Goal: Transaction & Acquisition: Purchase product/service

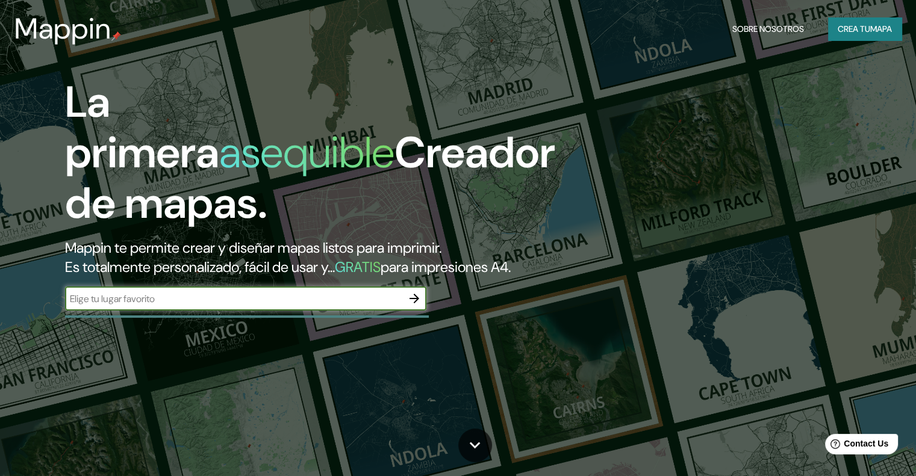
click at [371, 306] on input "text" at bounding box center [233, 299] width 337 height 14
drag, startPoint x: 242, startPoint y: 334, endPoint x: 211, endPoint y: 316, distance: 35.6
click at [238, 323] on div "La primera asequible Creador de mapas. Mappin te permite crear y diseñar mapas …" at bounding box center [294, 200] width 550 height 246
click at [209, 306] on input "text" at bounding box center [233, 299] width 337 height 14
paste input "Canadá metalocus"
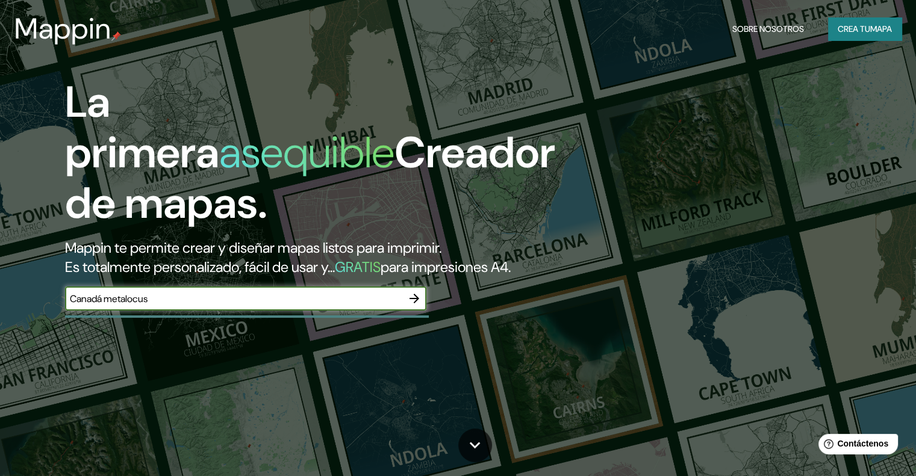
type input "Canadá metalocus"
click at [412, 306] on icon "button" at bounding box center [414, 298] width 14 height 14
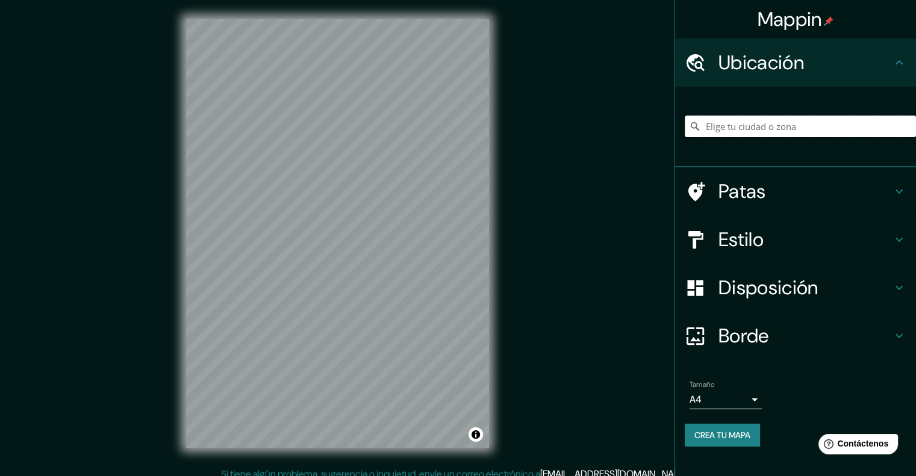
click at [773, 135] on input "Elige tu ciudad o zona" at bounding box center [800, 127] width 231 height 22
paste input "Casa Holy Cross"
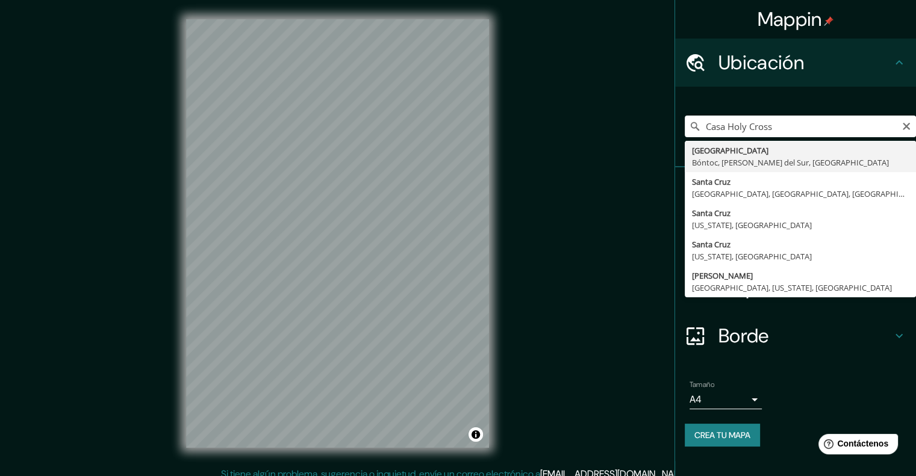
type input "[GEOGRAPHIC_DATA], [PERSON_NAME][GEOGRAPHIC_DATA], [GEOGRAPHIC_DATA]"
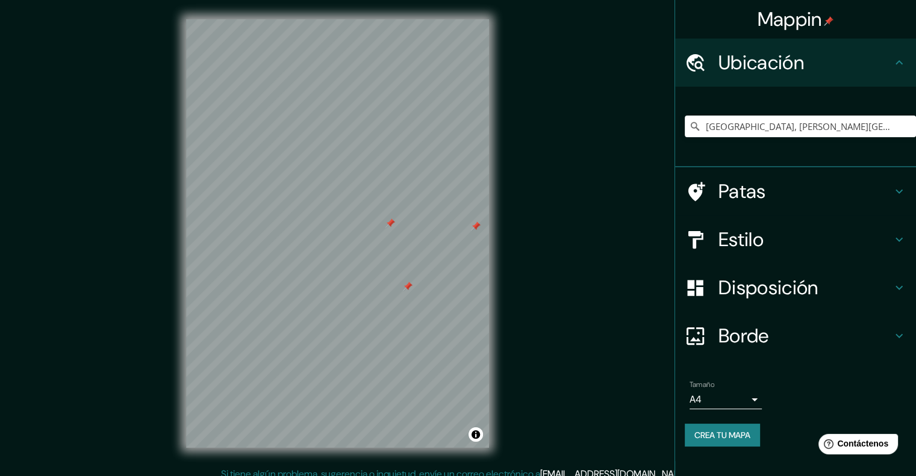
click at [745, 291] on font "Disposición" at bounding box center [767, 287] width 99 height 25
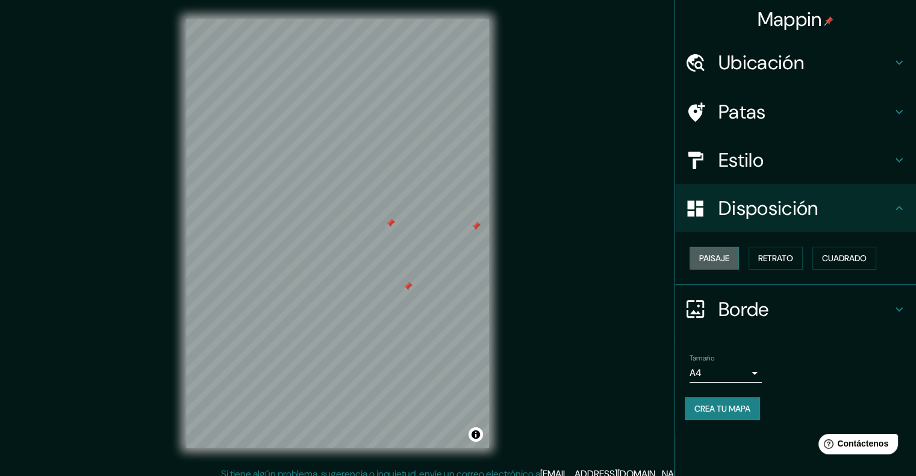
click at [720, 257] on font "Paisaje" at bounding box center [714, 258] width 30 height 11
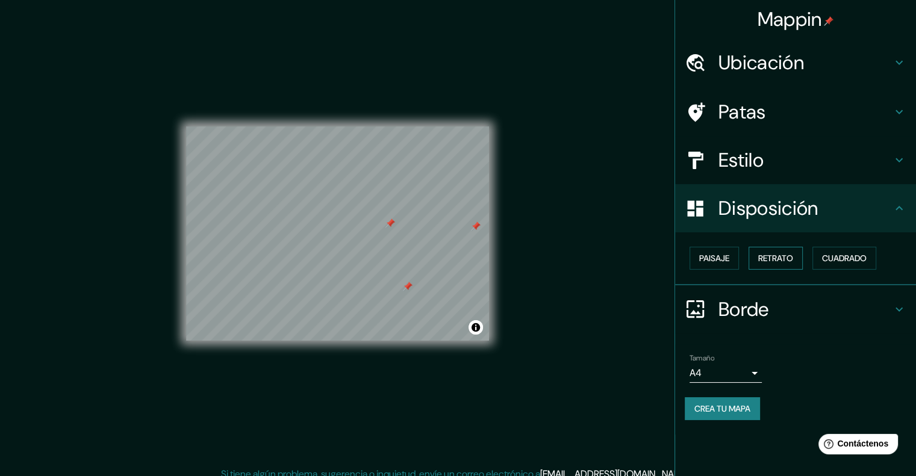
click at [763, 264] on font "Retrato" at bounding box center [775, 258] width 35 height 16
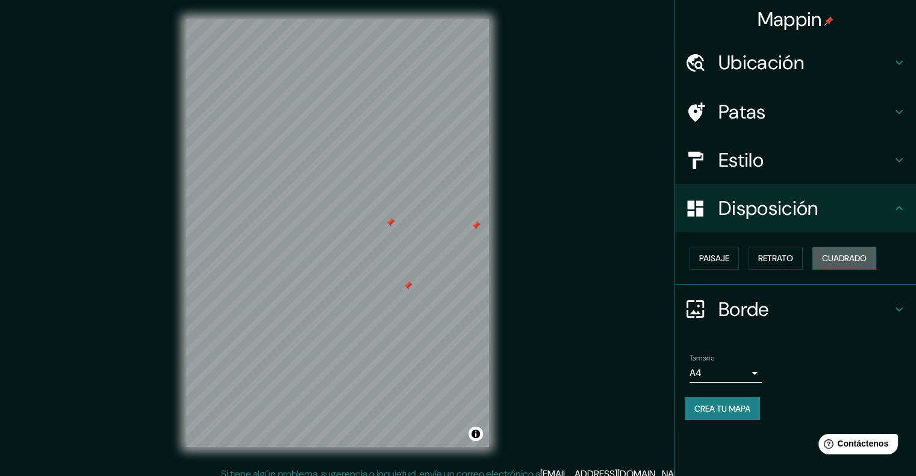
click at [846, 268] on button "Cuadrado" at bounding box center [844, 258] width 64 height 23
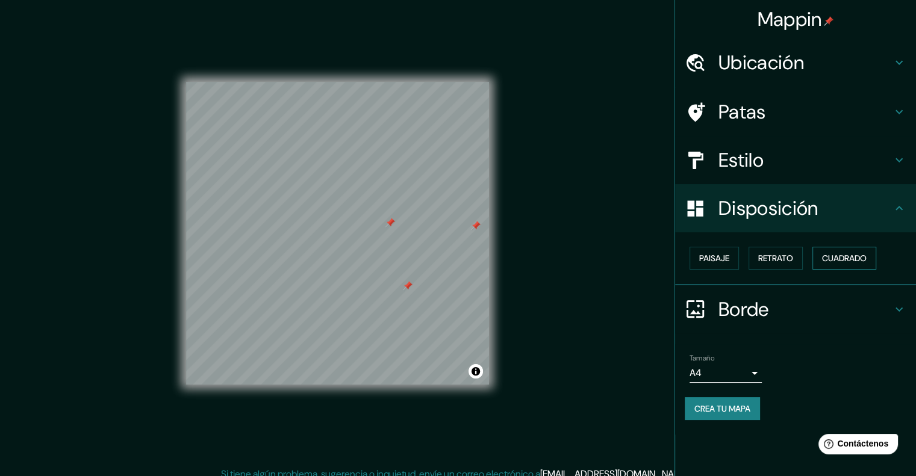
click at [842, 264] on font "Cuadrado" at bounding box center [844, 258] width 45 height 16
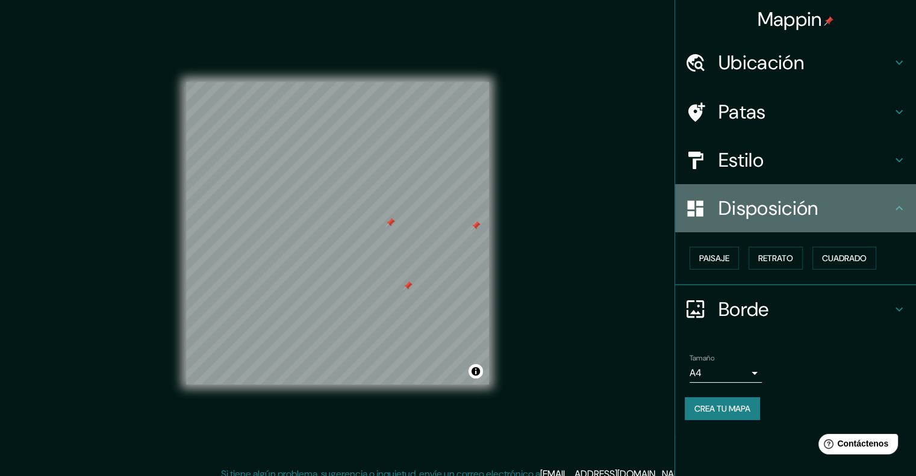
click at [762, 214] on font "Disposición" at bounding box center [767, 208] width 99 height 25
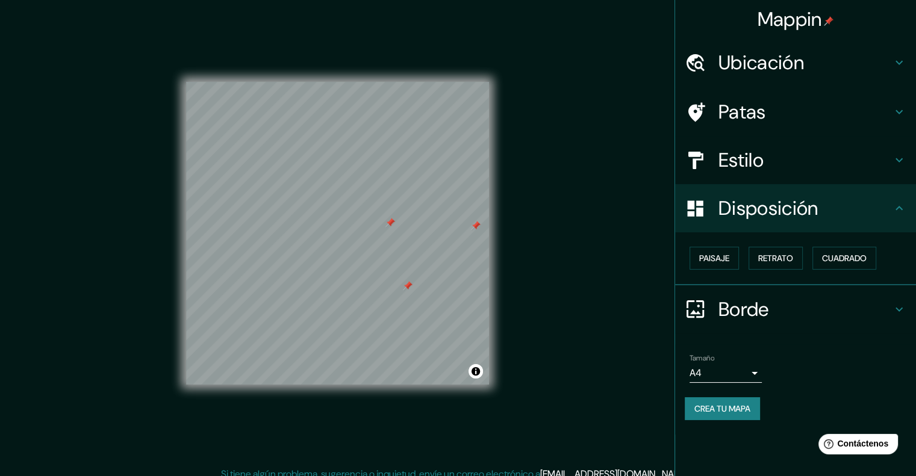
click at [716, 134] on div "Patas" at bounding box center [795, 112] width 241 height 48
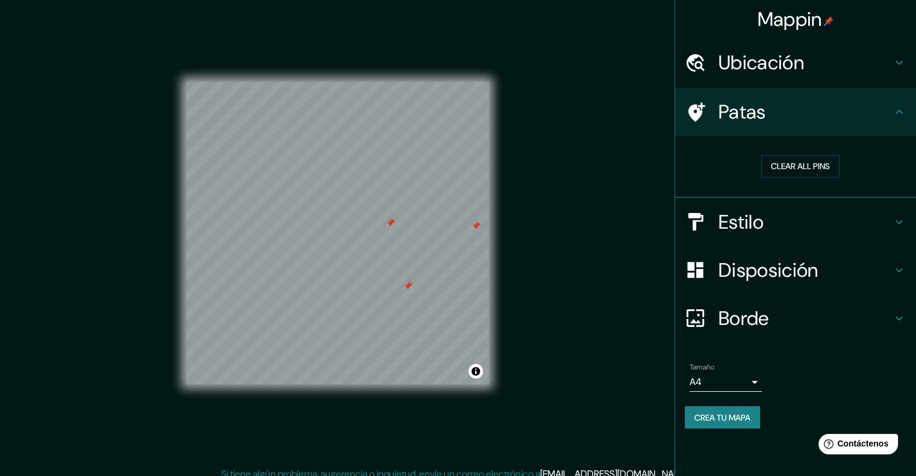
click at [753, 235] on div "Estilo" at bounding box center [795, 222] width 241 height 48
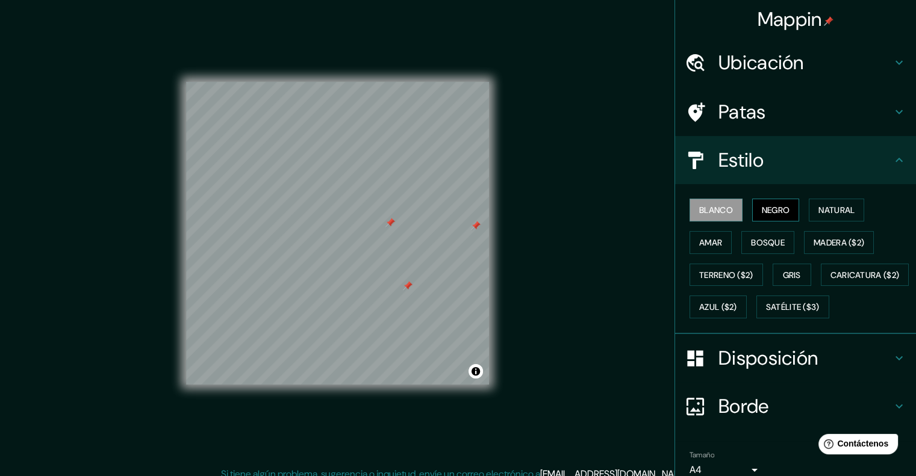
click at [762, 215] on font "Negro" at bounding box center [776, 210] width 28 height 16
click at [824, 205] on font "Natural" at bounding box center [836, 210] width 36 height 16
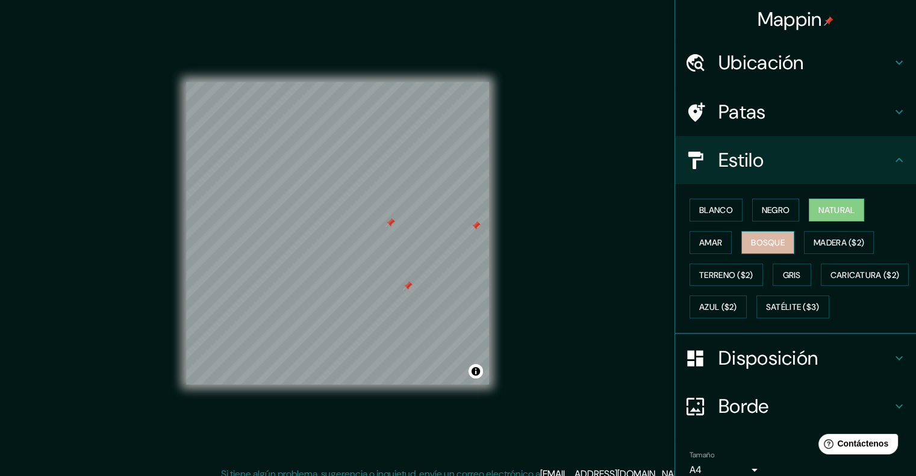
click at [761, 245] on font "Bosque" at bounding box center [768, 242] width 34 height 11
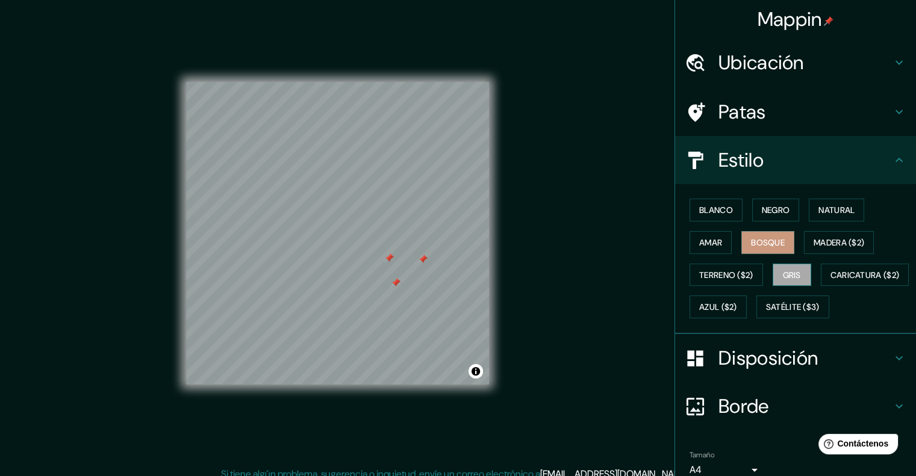
click at [797, 273] on button "Gris" at bounding box center [791, 275] width 39 height 23
click at [813, 245] on font "Madera ($2)" at bounding box center [838, 242] width 51 height 11
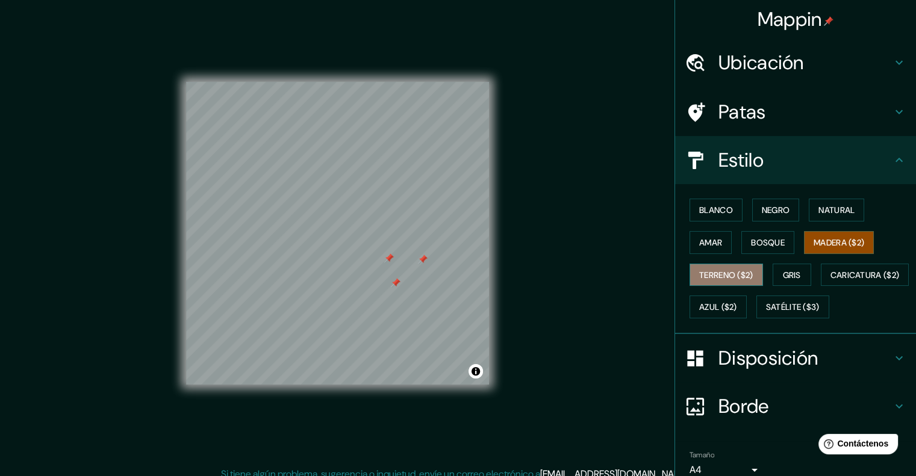
click at [738, 273] on font "Terreno ($2)" at bounding box center [726, 275] width 54 height 11
click at [700, 233] on button "Amar" at bounding box center [710, 242] width 42 height 23
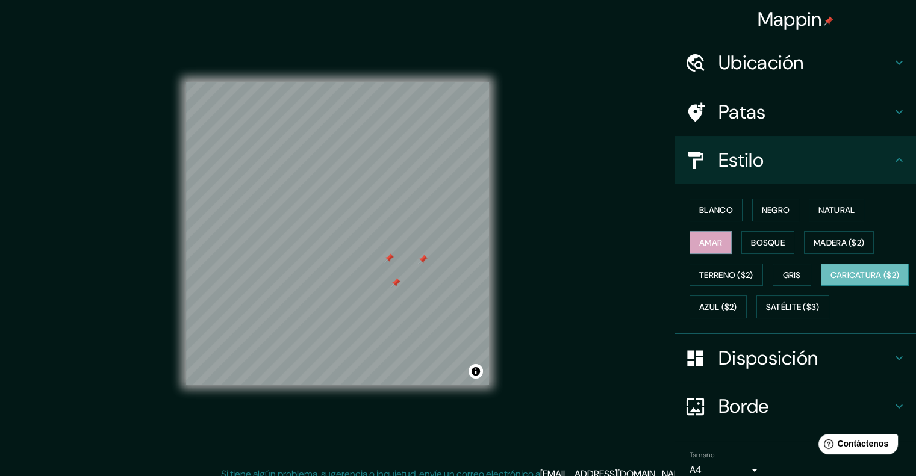
click at [821, 287] on button "Caricatura ($2)" at bounding box center [865, 275] width 88 height 23
click at [802, 62] on h4 "Ubicación" at bounding box center [804, 63] width 173 height 24
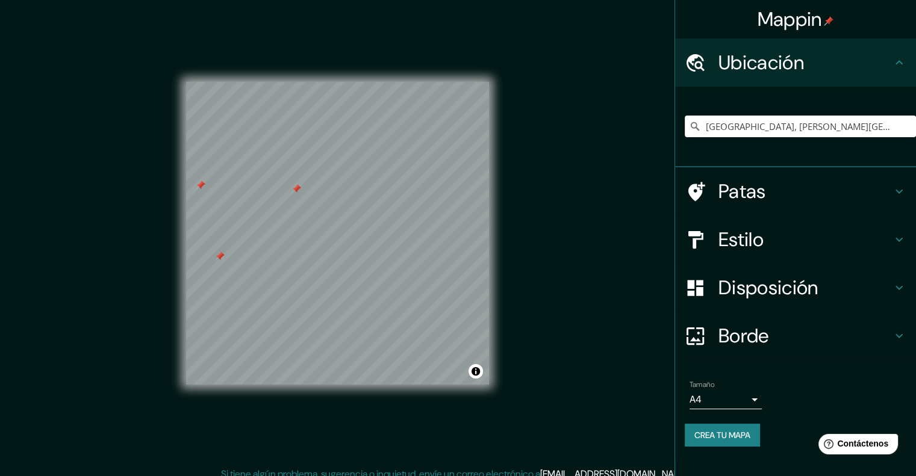
drag, startPoint x: 792, startPoint y: 185, endPoint x: 801, endPoint y: 184, distance: 9.1
click at [801, 184] on h4 "Patas" at bounding box center [804, 191] width 173 height 24
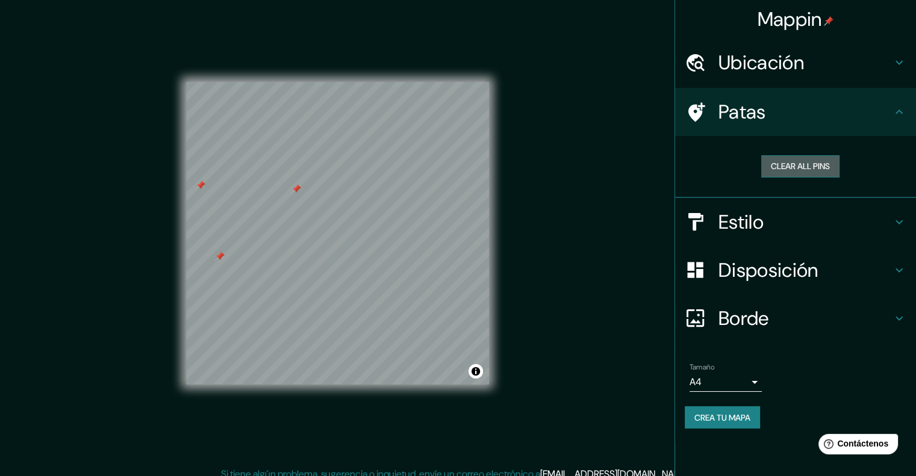
click at [814, 166] on button "Clear all pins" at bounding box center [800, 166] width 78 height 22
click at [740, 95] on div "Patas" at bounding box center [795, 112] width 241 height 48
click at [710, 323] on div at bounding box center [702, 318] width 34 height 21
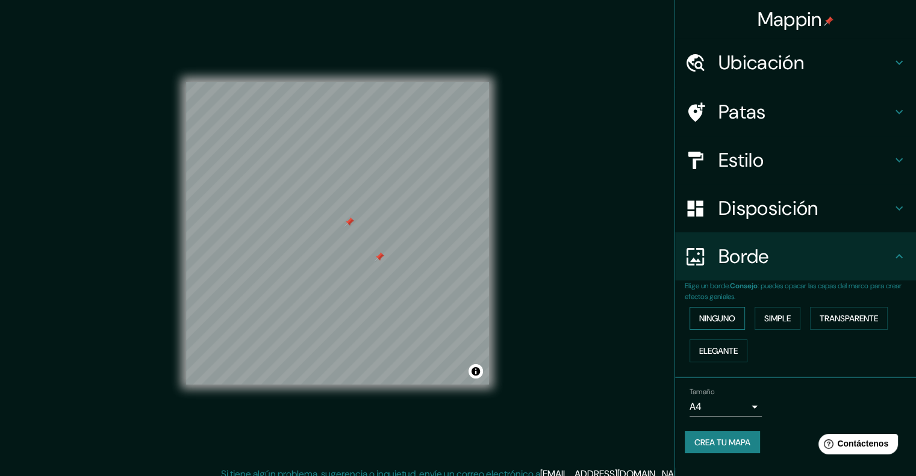
click at [733, 325] on font "Ninguno" at bounding box center [717, 319] width 36 height 16
drag, startPoint x: 776, startPoint y: 320, endPoint x: 768, endPoint y: 318, distance: 8.0
click at [769, 318] on font "Simple" at bounding box center [777, 318] width 26 height 11
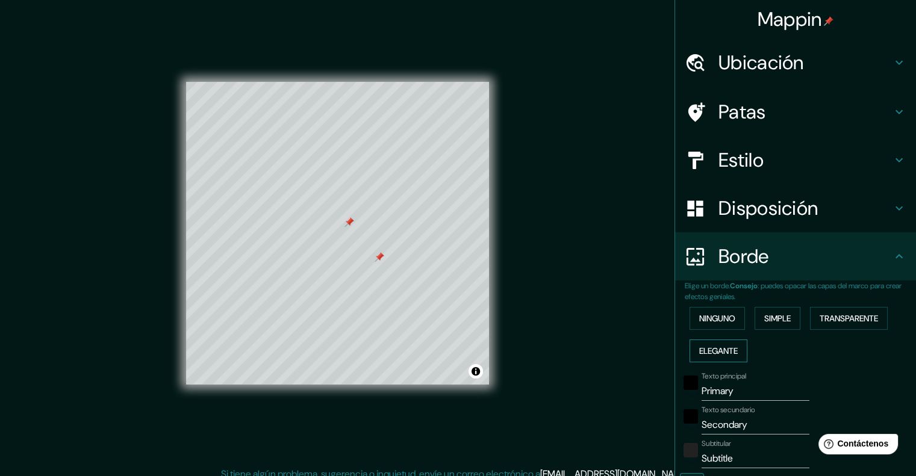
click at [736, 350] on button "Elegante" at bounding box center [718, 351] width 58 height 23
click at [840, 329] on div "Ninguno Simple Transparente Elegante" at bounding box center [800, 334] width 231 height 65
click at [839, 328] on button "Transparente" at bounding box center [849, 318] width 78 height 23
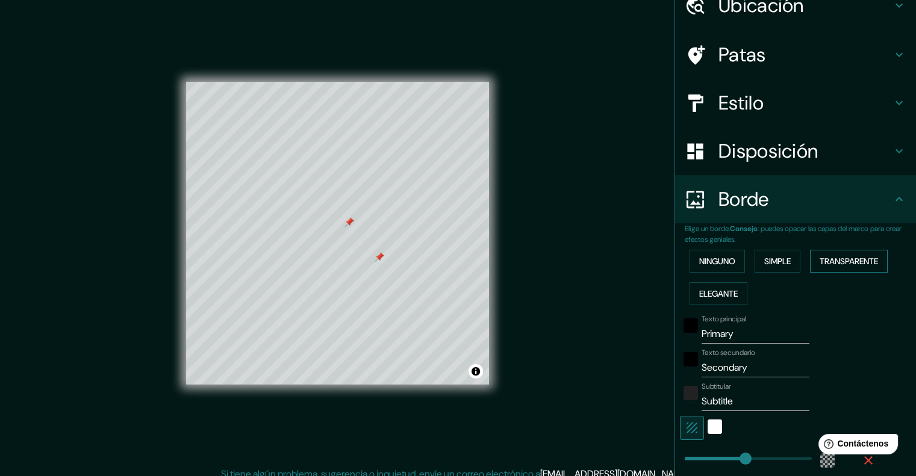
scroll to position [60, 0]
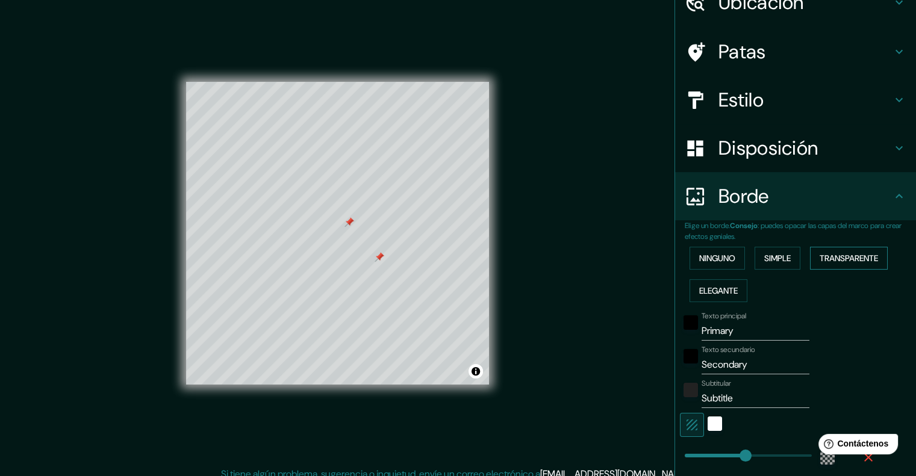
click at [816, 267] on button "Transparente" at bounding box center [849, 258] width 78 height 23
type input "241"
type input "40"
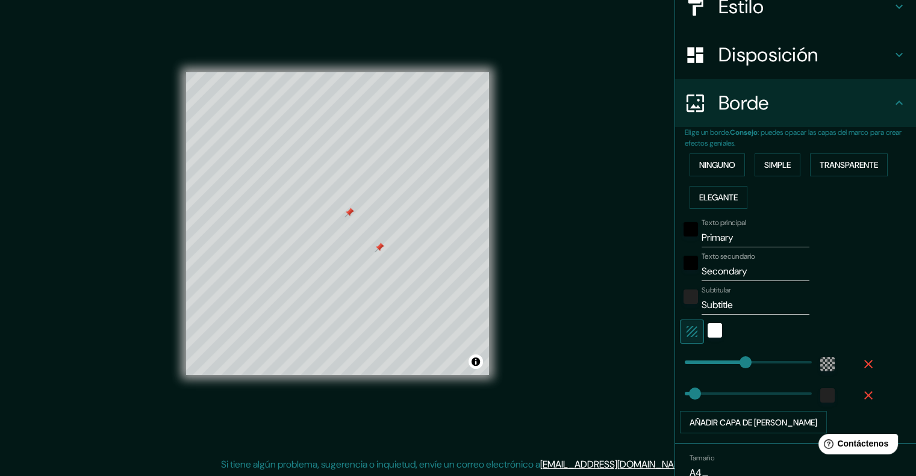
scroll to position [210, 0]
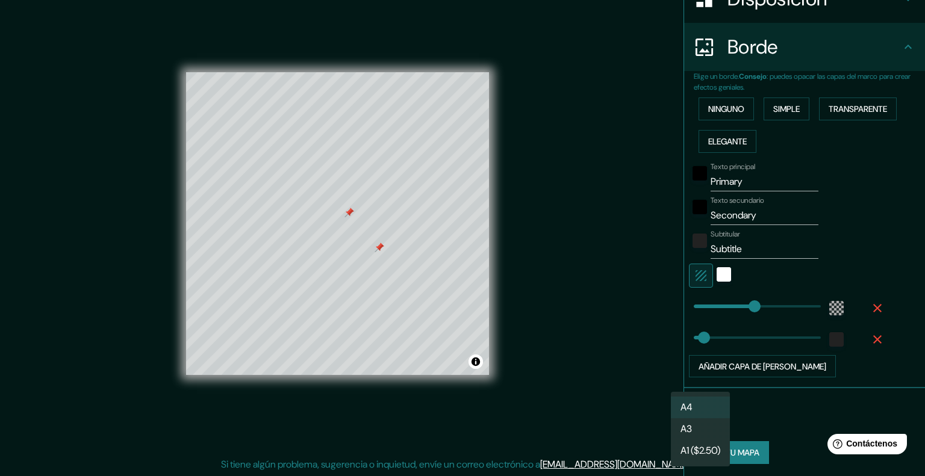
click at [690, 413] on body "Mappin [GEOGRAPHIC_DATA], [PERSON_NAME][GEOGRAPHIC_DATA], [GEOGRAPHIC_DATA] Pat…" at bounding box center [462, 228] width 925 height 476
click at [695, 430] on li "A3" at bounding box center [700, 430] width 59 height 22
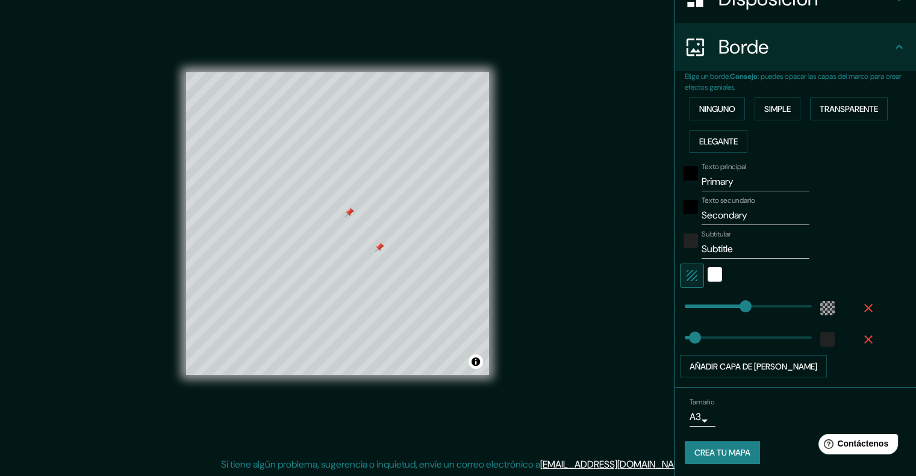
click at [698, 427] on div "Tamaño A3 a4" at bounding box center [796, 412] width 222 height 39
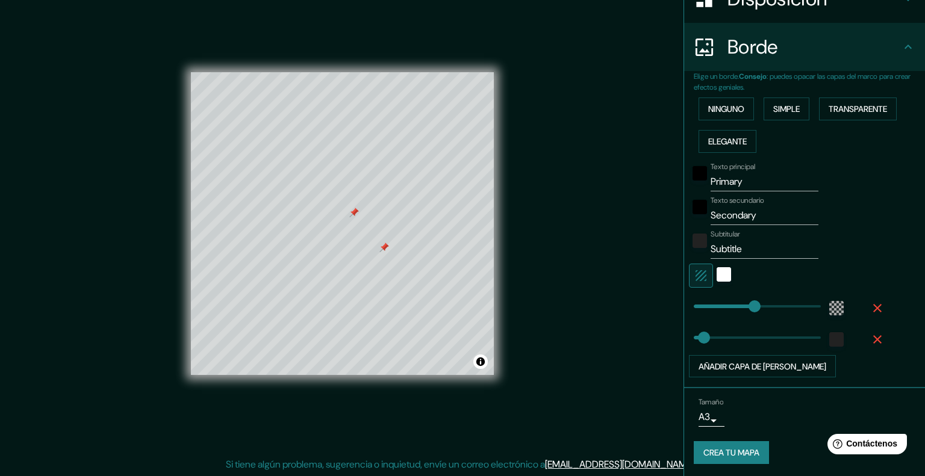
click at [693, 414] on body "Mappin [GEOGRAPHIC_DATA], [PERSON_NAME][GEOGRAPHIC_DATA], [GEOGRAPHIC_DATA] Pat…" at bounding box center [462, 228] width 925 height 476
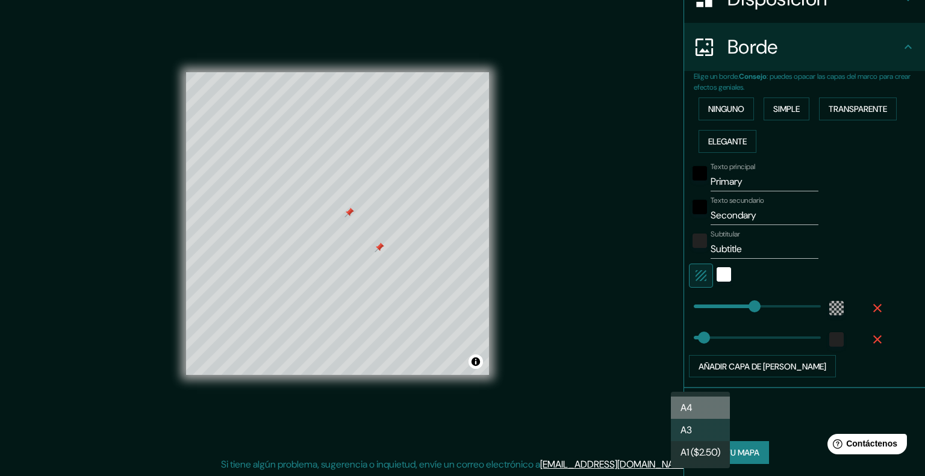
click at [693, 413] on li "A4" at bounding box center [700, 408] width 59 height 22
type input "single"
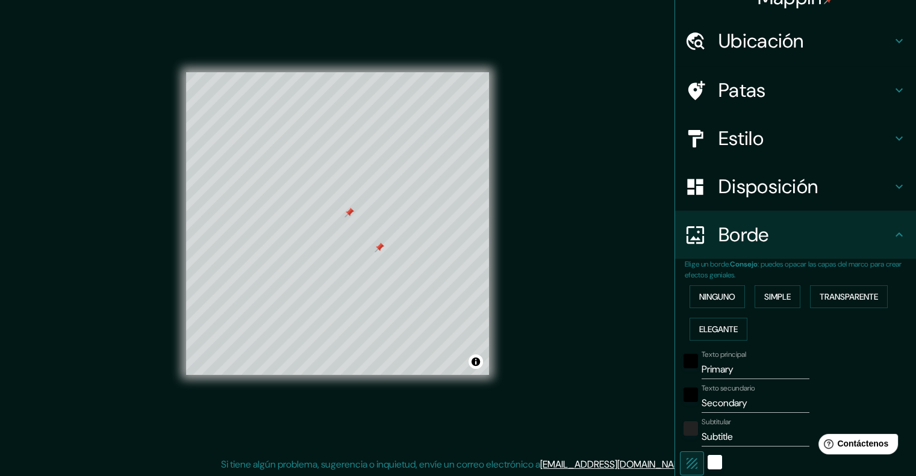
scroll to position [0, 0]
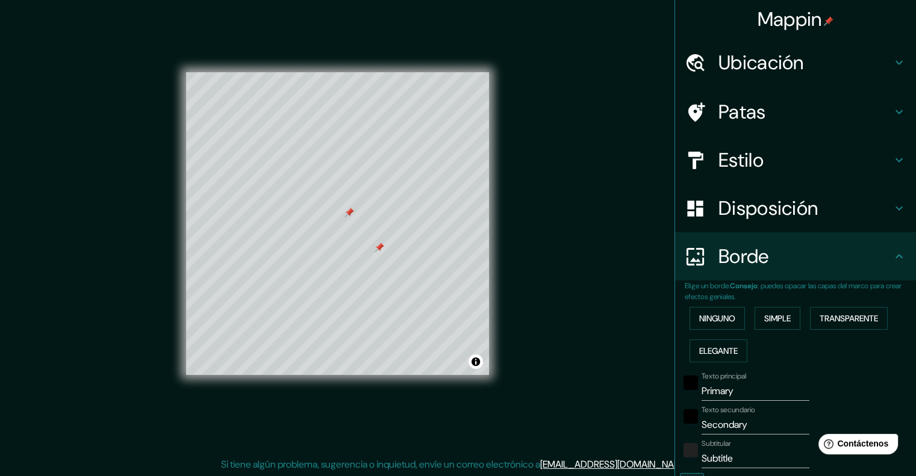
click at [769, 94] on div "Patas" at bounding box center [795, 112] width 241 height 48
type input "241"
type input "40"
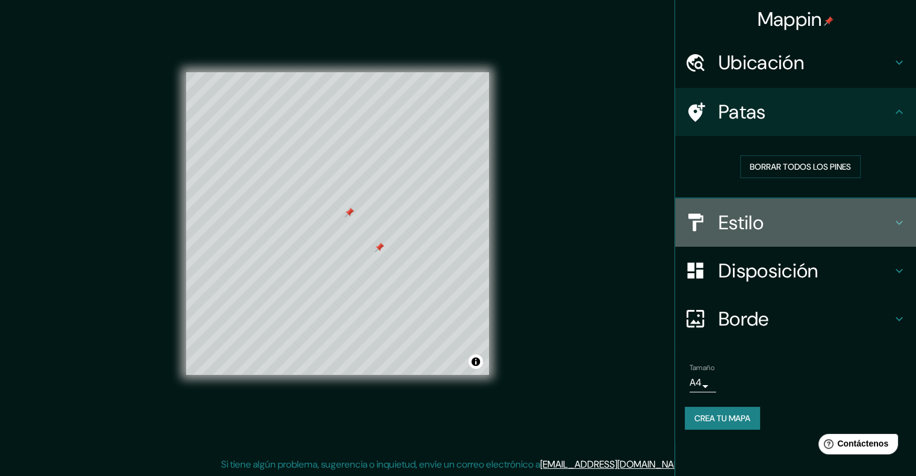
click at [806, 241] on div "Estilo" at bounding box center [795, 223] width 241 height 48
type input "241"
type input "40"
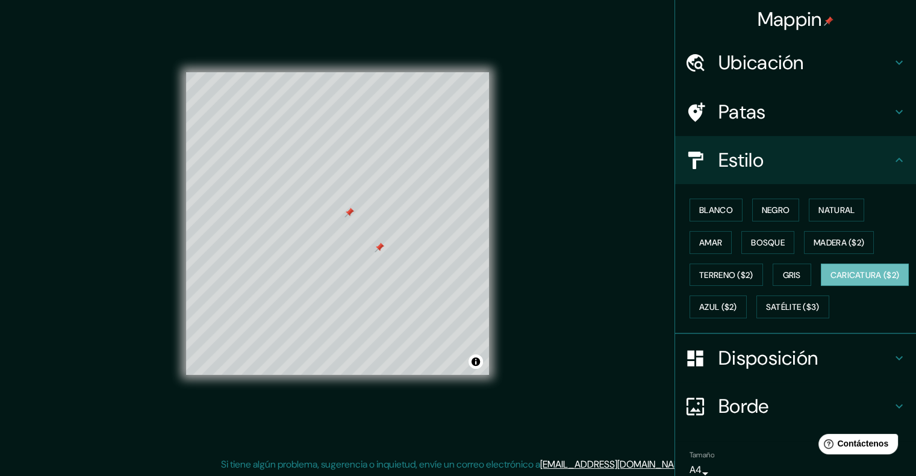
drag, startPoint x: 792, startPoint y: 153, endPoint x: 797, endPoint y: 158, distance: 7.2
click at [794, 155] on h4 "Estilo" at bounding box center [804, 160] width 173 height 24
click at [796, 66] on h4 "Ubicación" at bounding box center [804, 63] width 173 height 24
type input "241"
type input "40"
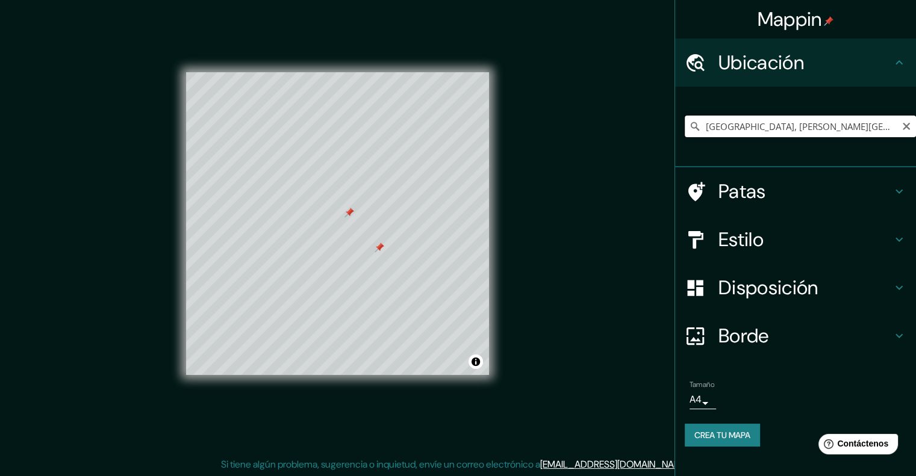
click at [896, 116] on input "[GEOGRAPHIC_DATA], [PERSON_NAME][GEOGRAPHIC_DATA], [GEOGRAPHIC_DATA]" at bounding box center [800, 127] width 231 height 22
click at [889, 132] on input "[GEOGRAPHIC_DATA], [PERSON_NAME][GEOGRAPHIC_DATA], [GEOGRAPHIC_DATA]" at bounding box center [800, 127] width 231 height 22
click at [763, 134] on input "[GEOGRAPHIC_DATA], [PERSON_NAME][GEOGRAPHIC_DATA], [GEOGRAPHIC_DATA]" at bounding box center [800, 127] width 231 height 22
click at [905, 125] on icon "Claro" at bounding box center [905, 126] width 7 height 7
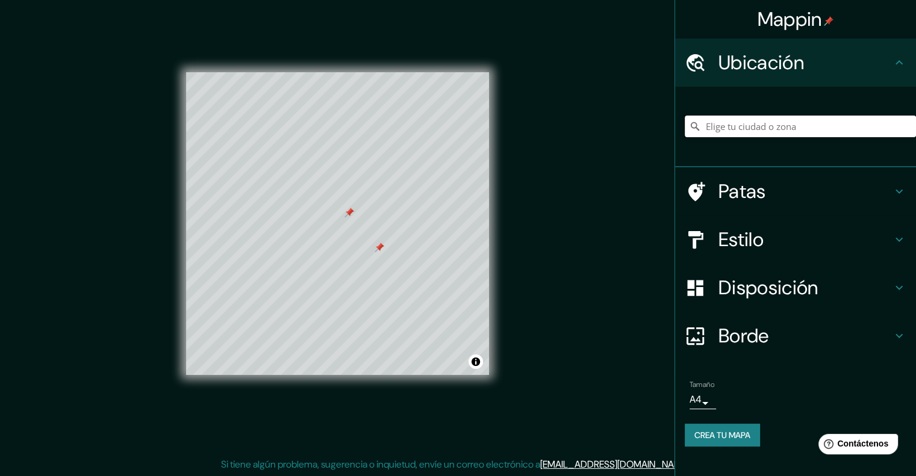
paste input "Canadá metalocus"
click at [781, 127] on input "[GEOGRAPHIC_DATA]" at bounding box center [800, 127] width 231 height 22
type input "[GEOGRAPHIC_DATA]"
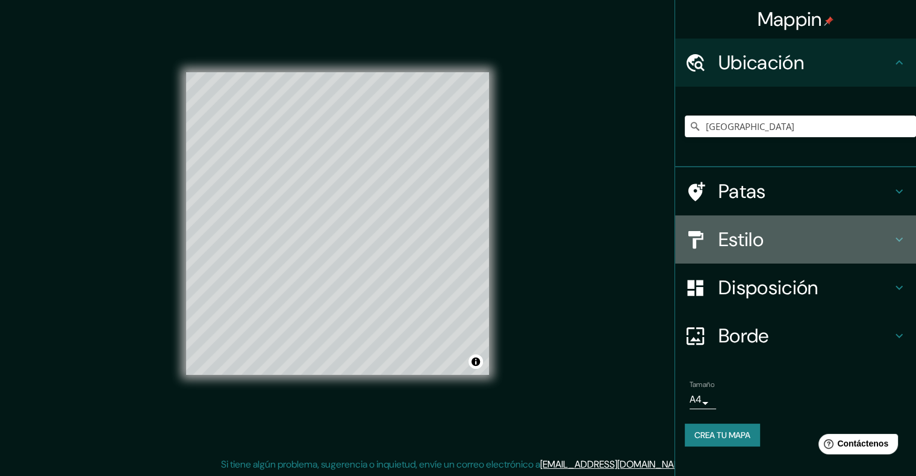
click at [748, 243] on font "Estilo" at bounding box center [740, 239] width 45 height 25
type input "241"
type input "40"
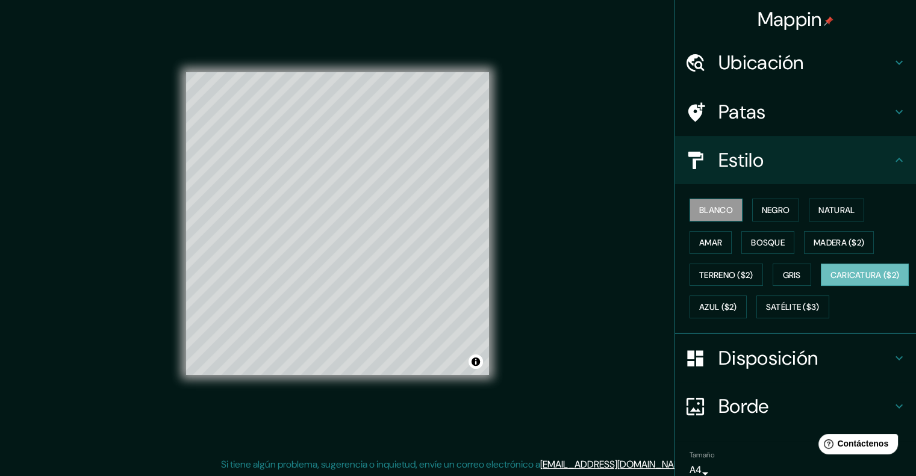
click at [711, 206] on font "Blanco" at bounding box center [716, 210] width 34 height 11
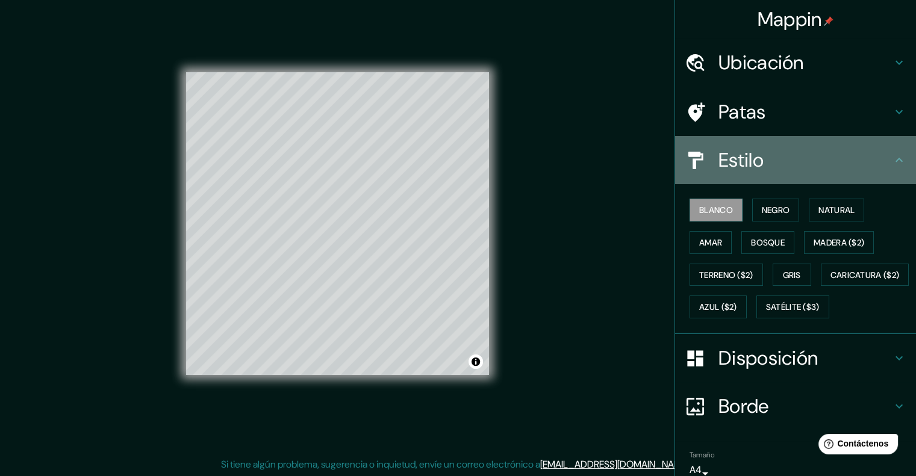
click at [759, 174] on div "Estilo" at bounding box center [795, 160] width 241 height 48
